Goal: Transaction & Acquisition: Purchase product/service

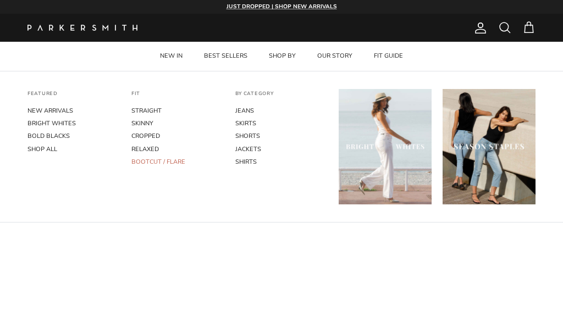
click at [140, 161] on link "BOOTCUT / FLARE" at bounding box center [177, 162] width 93 height 13
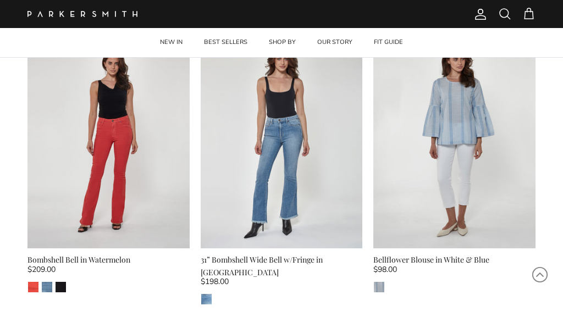
scroll to position [681, 0]
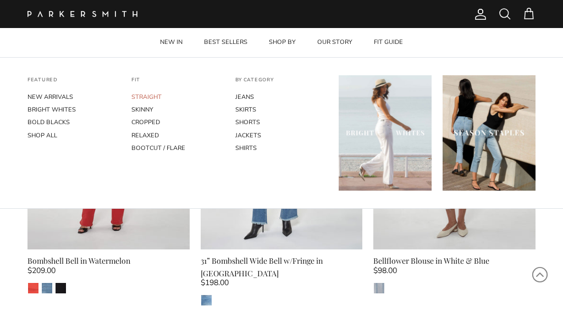
click at [147, 96] on link "STRAIGHT" at bounding box center [177, 97] width 93 height 13
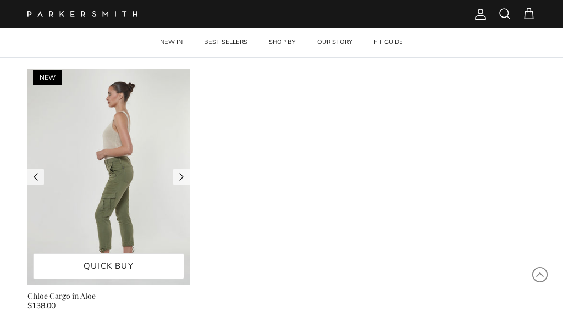
scroll to position [2136, 0]
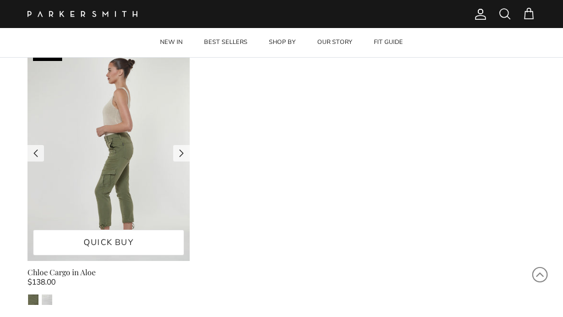
click at [118, 174] on img at bounding box center [108, 153] width 162 height 216
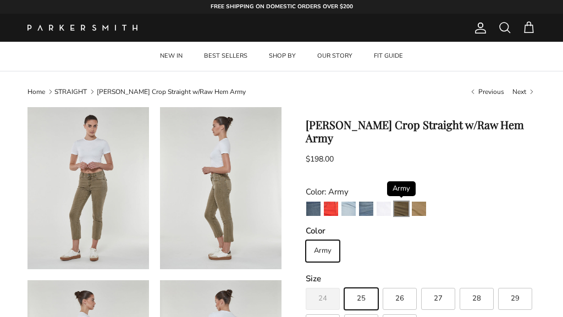
click at [397, 202] on img "Army" at bounding box center [401, 209] width 14 height 14
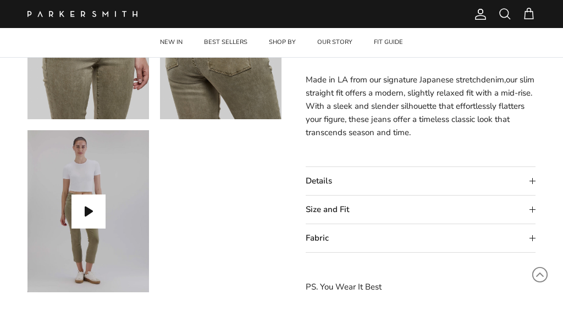
scroll to position [516, 0]
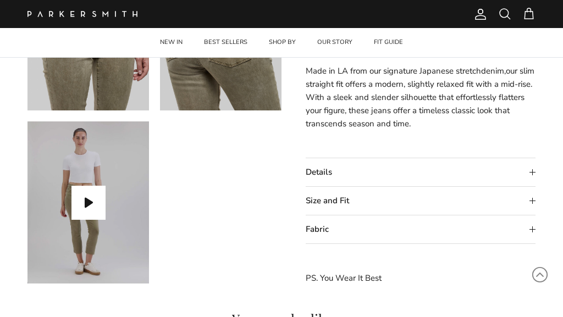
click at [325, 232] on summary "Fabric" at bounding box center [421, 230] width 230 height 28
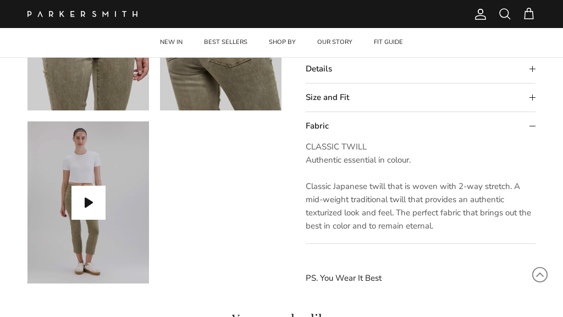
click at [331, 79] on summary "Details" at bounding box center [421, 69] width 230 height 28
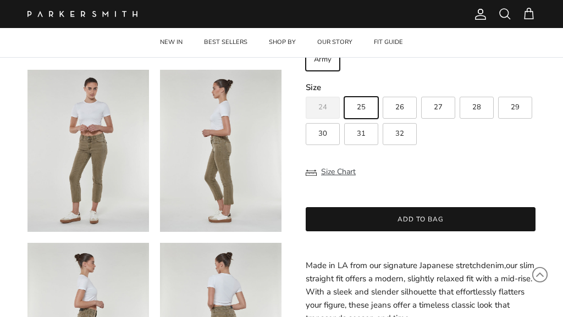
scroll to position [199, 0]
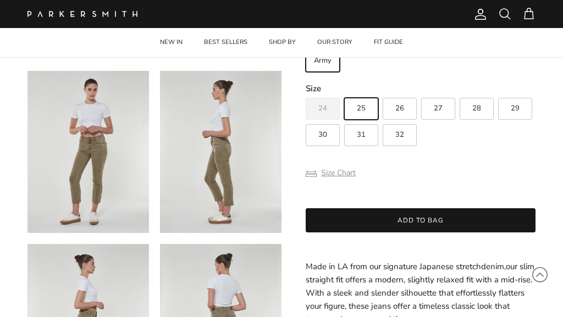
click at [332, 163] on button "Size Chart" at bounding box center [331, 173] width 50 height 21
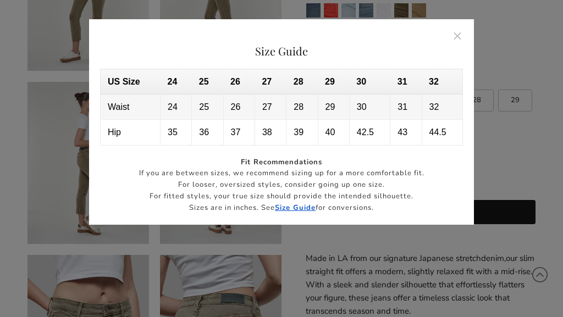
click at [401, 276] on div at bounding box center [281, 158] width 563 height 317
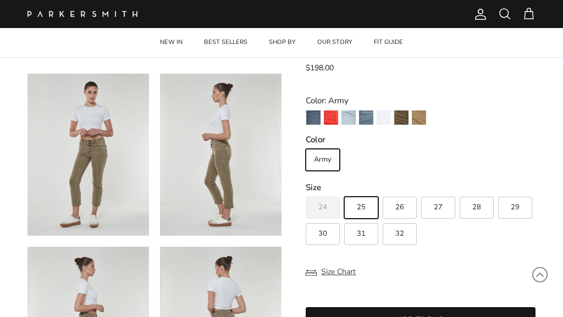
scroll to position [96, 0]
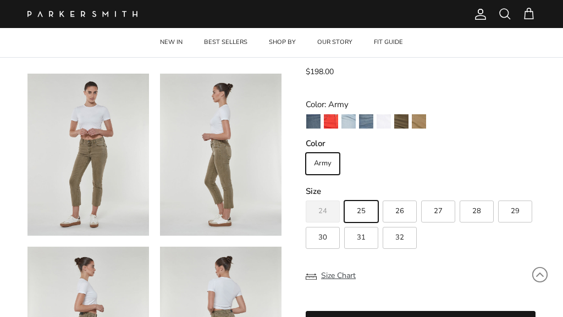
click at [435, 208] on span "27" at bounding box center [438, 211] width 9 height 7
click at [306, 196] on input "27" at bounding box center [305, 196] width 1 height 1
radio input "true"
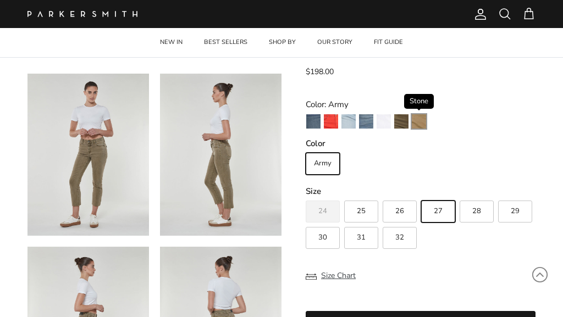
click at [420, 114] on img "Stone" at bounding box center [419, 121] width 14 height 14
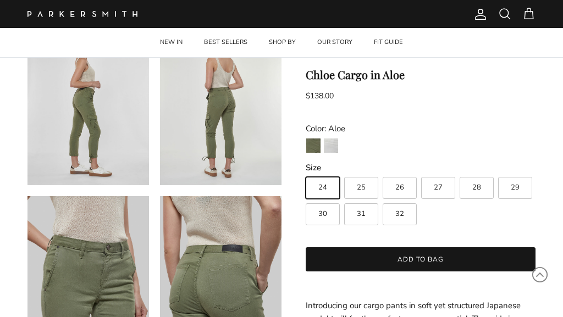
scroll to position [252, 0]
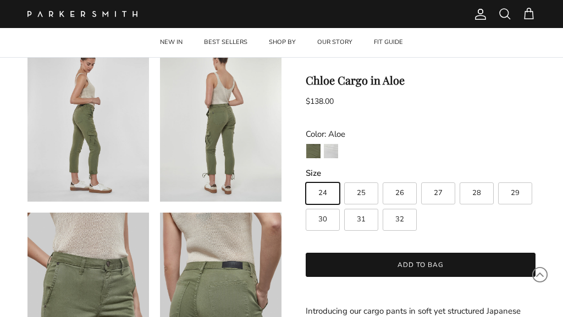
click at [221, 172] on img at bounding box center [221, 121] width 122 height 162
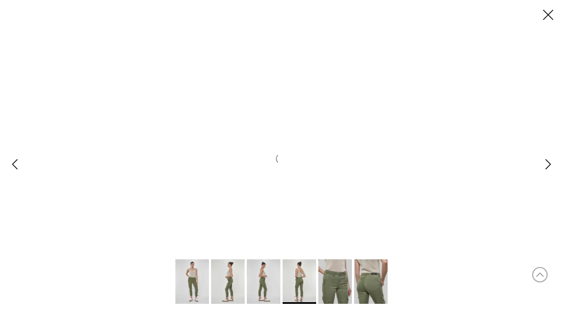
scroll to position [0, 0]
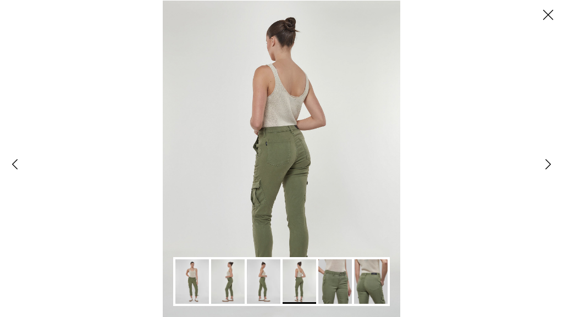
click at [548, 16] on button "Close" at bounding box center [548, 15] width 30 height 30
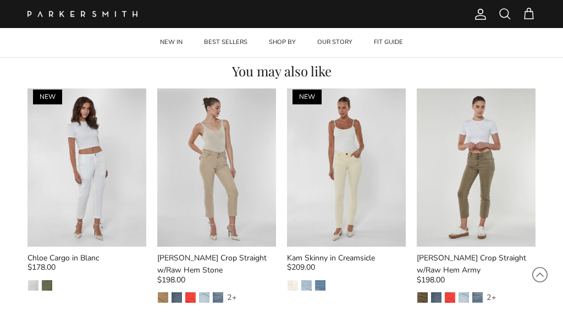
scroll to position [765, 0]
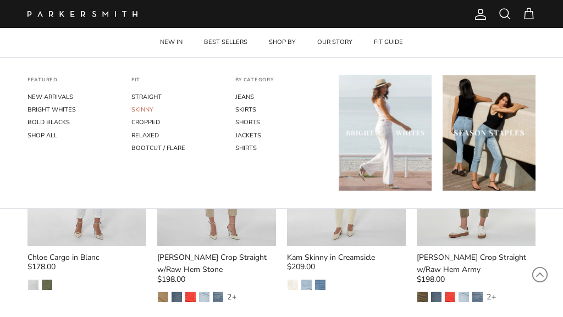
click at [140, 107] on link "SKINNY" at bounding box center [177, 109] width 93 height 13
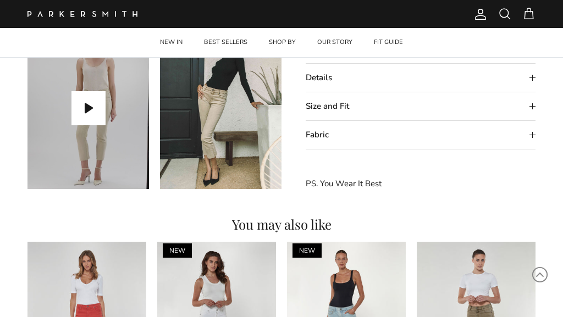
scroll to position [290, 0]
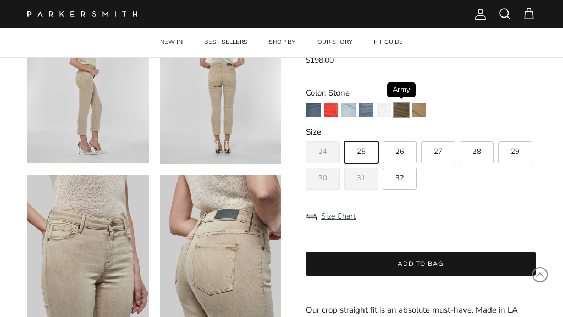
click at [400, 106] on img "Army" at bounding box center [401, 110] width 14 height 14
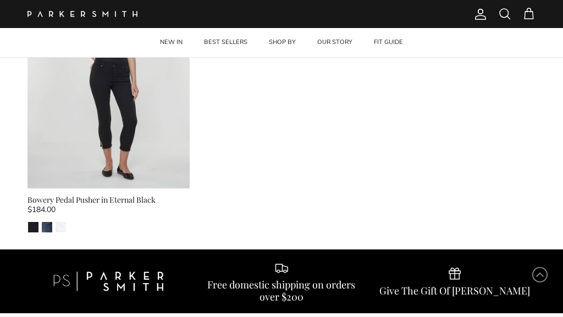
scroll to position [2789, 0]
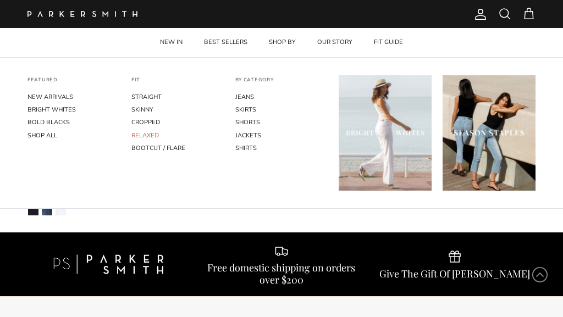
click at [148, 135] on link "RELAXED" at bounding box center [177, 135] width 93 height 13
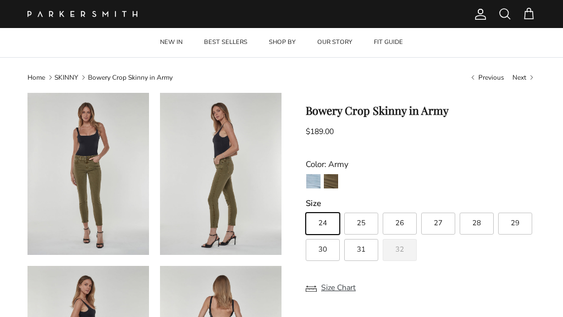
scroll to position [12, 0]
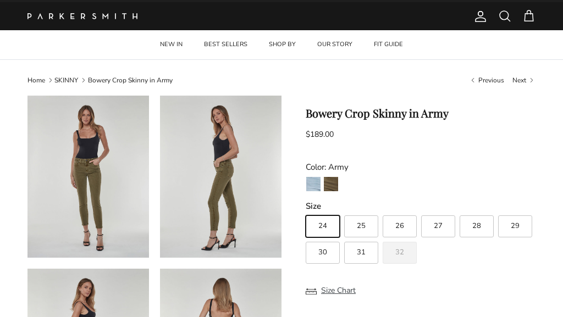
click at [89, 185] on img at bounding box center [88, 177] width 122 height 162
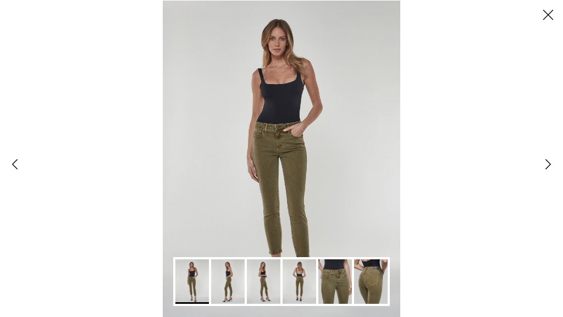
click at [280, 182] on img "Gallery Viewer" at bounding box center [282, 158] width 238 height 317
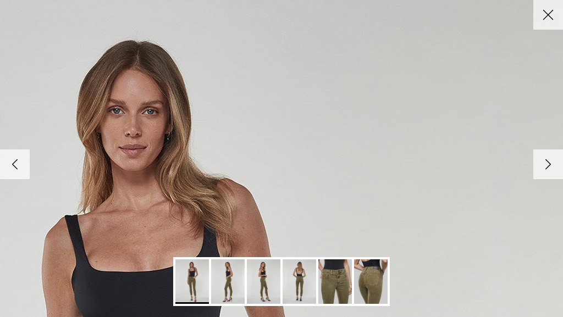
click at [548, 10] on button "Close" at bounding box center [548, 15] width 30 height 30
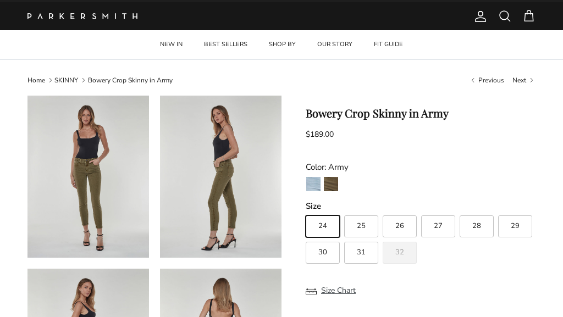
click at [439, 223] on span "27" at bounding box center [438, 226] width 9 height 7
click at [306, 211] on input "27" at bounding box center [305, 211] width 1 height 1
radio input "true"
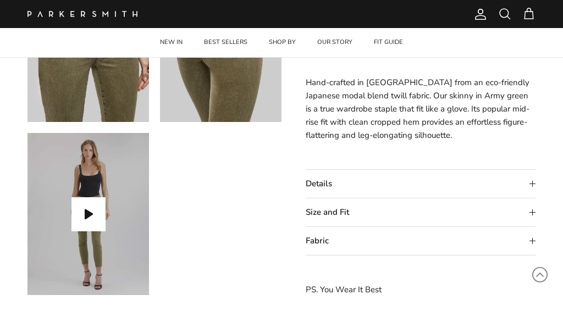
scroll to position [505, 0]
click at [422, 181] on summary "Details" at bounding box center [421, 183] width 230 height 28
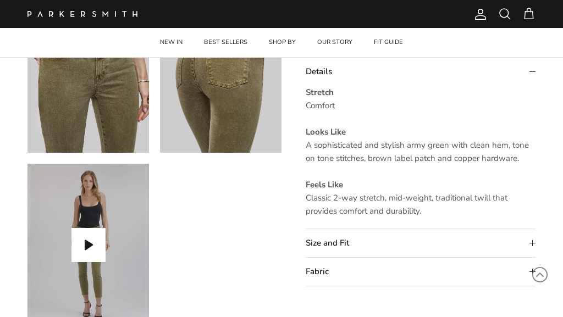
scroll to position [481, 0]
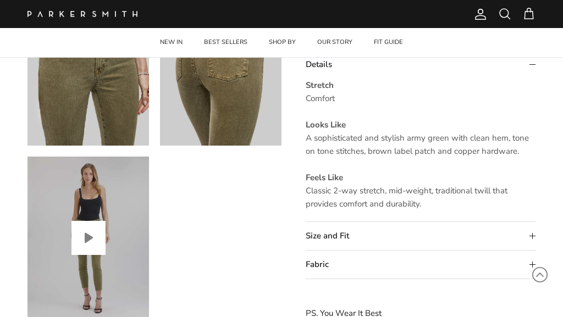
click at [89, 230] on button "Play video" at bounding box center [88, 238] width 34 height 34
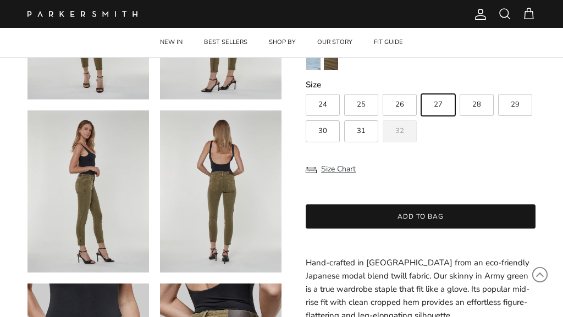
scroll to position [134, 0]
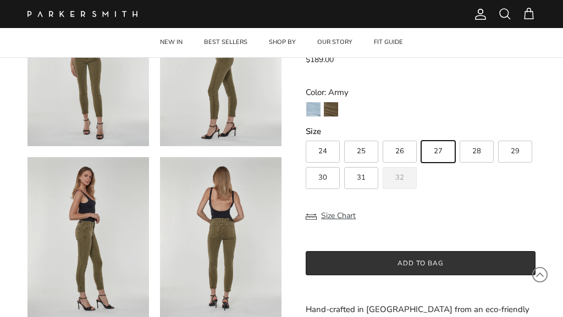
click at [358, 261] on button "Add to bag" at bounding box center [421, 263] width 230 height 24
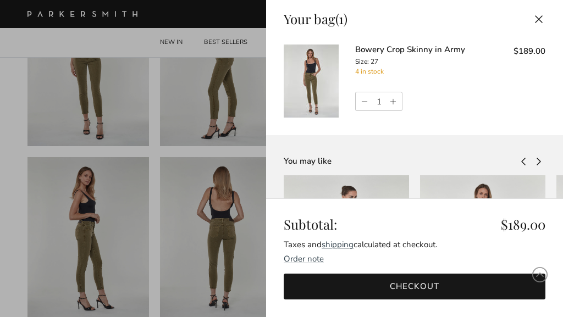
scroll to position [0, 0]
click at [207, 153] on div at bounding box center [281, 158] width 563 height 317
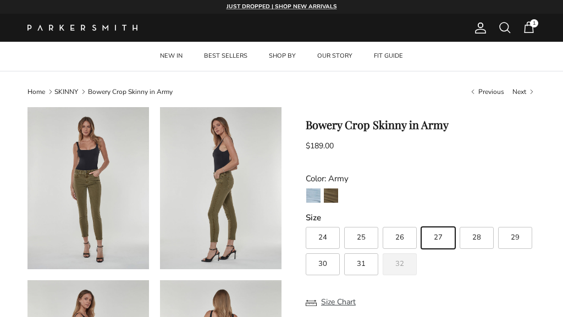
scroll to position [134, 0]
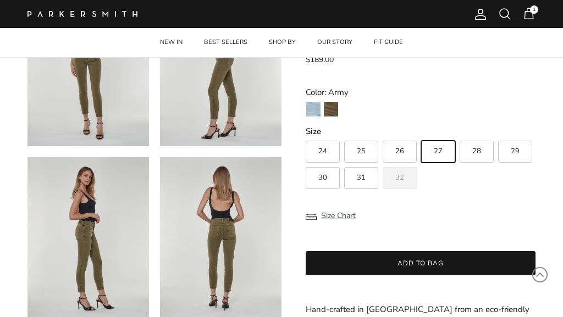
click at [528, 13] on span "1" at bounding box center [528, 13] width 13 height 13
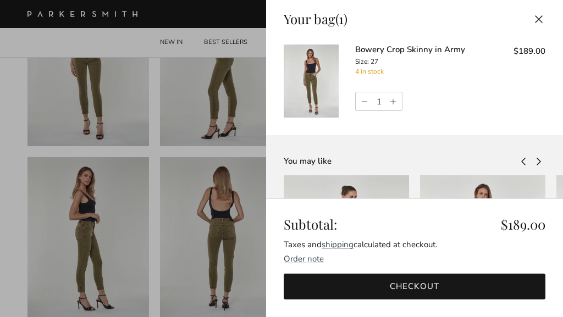
scroll to position [0, 0]
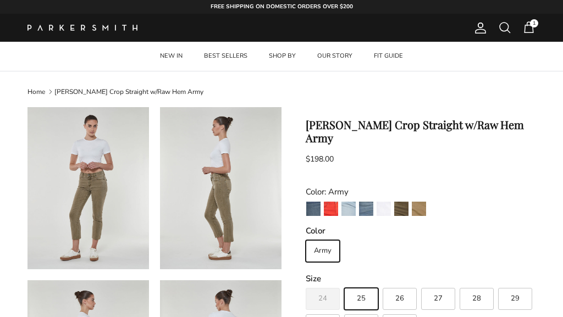
click at [434, 295] on span "27" at bounding box center [438, 298] width 9 height 7
click at [306, 284] on input "27" at bounding box center [305, 283] width 1 height 1
radio input "true"
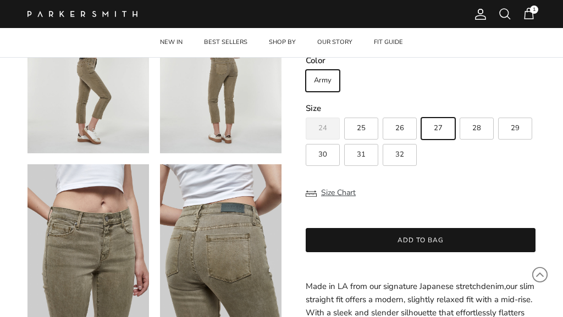
scroll to position [302, 0]
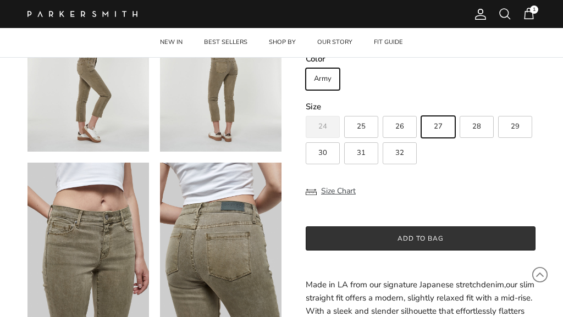
click at [428, 239] on button "Add to bag" at bounding box center [421, 239] width 230 height 24
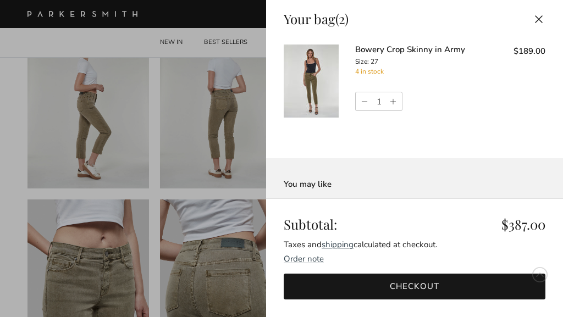
scroll to position [0, 0]
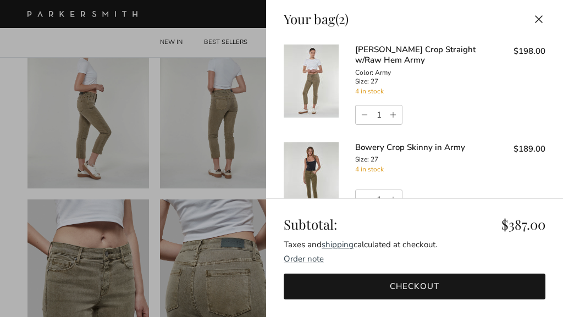
click at [393, 112] on link "Increase quantity" at bounding box center [394, 115] width 15 height 19
type input "2"
click at [392, 191] on link "Increase quantity" at bounding box center [394, 199] width 15 height 19
type input "2"
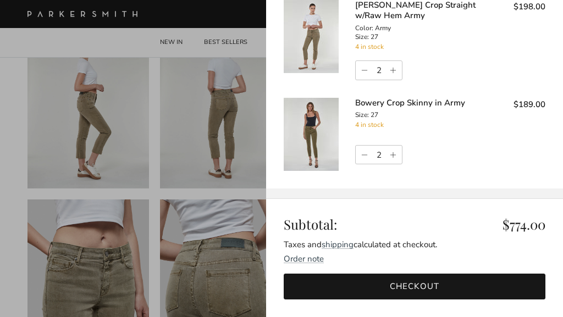
scroll to position [5, 0]
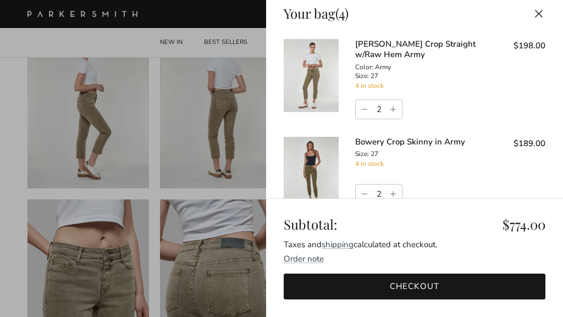
click at [216, 175] on div at bounding box center [281, 158] width 563 height 317
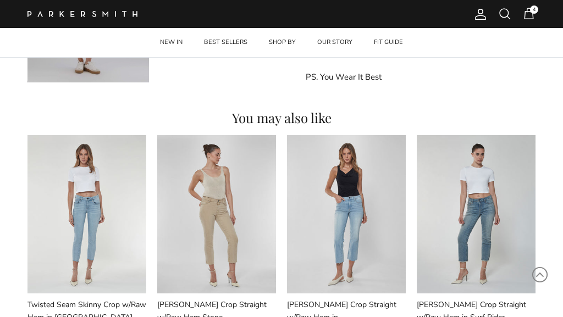
scroll to position [719, 0]
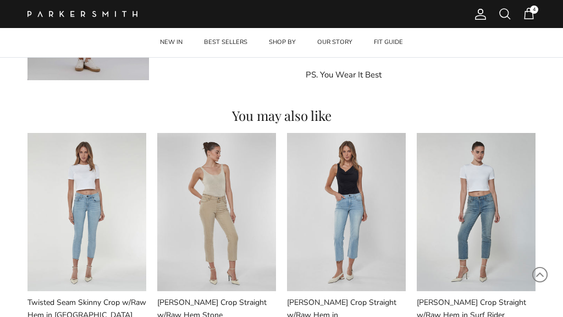
click at [527, 15] on span "4" at bounding box center [528, 13] width 13 height 13
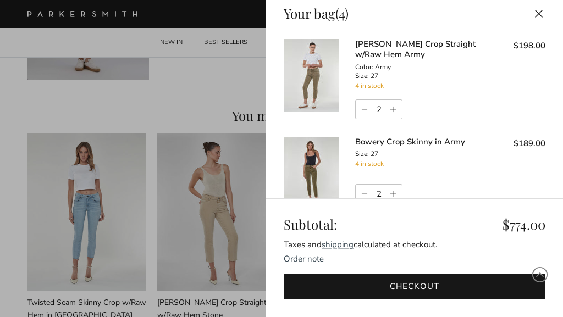
scroll to position [0, 0]
click at [393, 282] on link "Checkout" at bounding box center [415, 287] width 262 height 26
click at [365, 107] on link "Decrease quantity" at bounding box center [363, 109] width 15 height 19
type input "0"
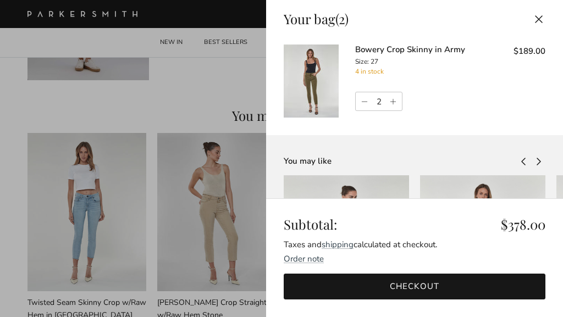
click at [363, 100] on link "Decrease quantity" at bounding box center [363, 101] width 15 height 19
type input "0"
